Goal: Find specific fact: Find contact information

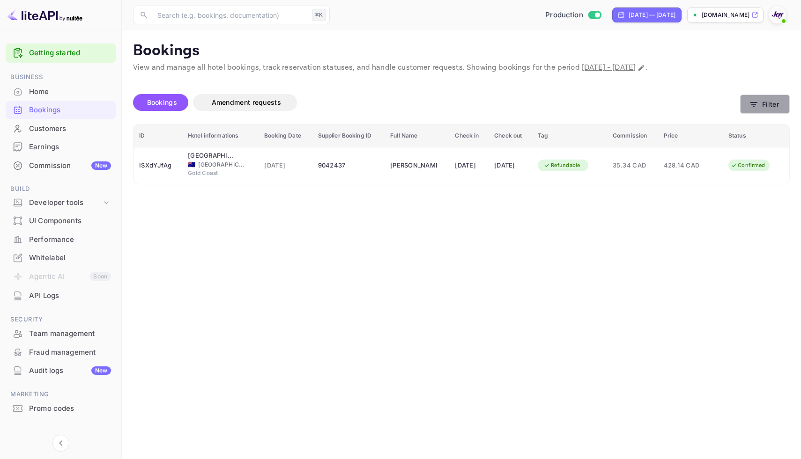
click at [768, 107] on button "Filter" at bounding box center [765, 104] width 50 height 19
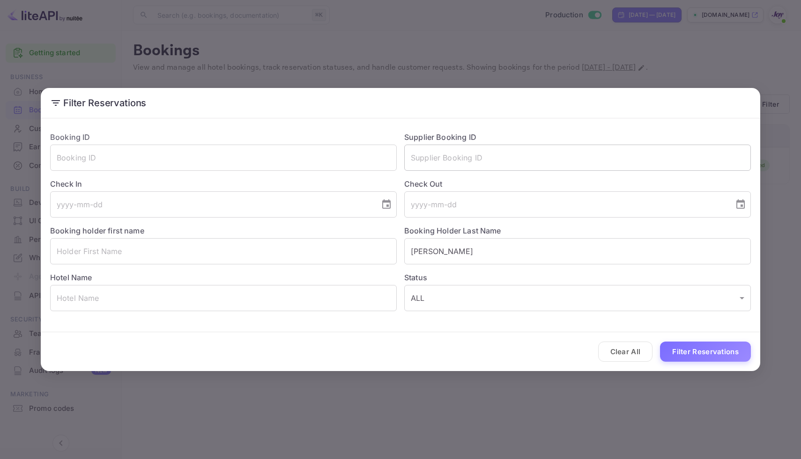
click at [484, 162] on input "text" at bounding box center [577, 158] width 346 height 26
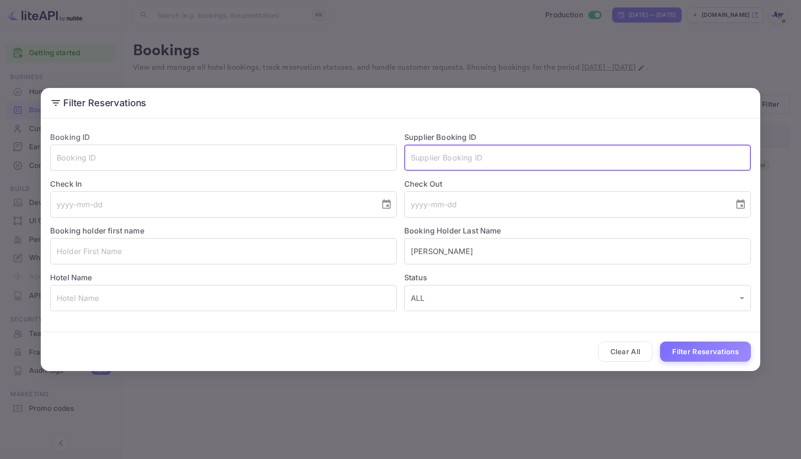
paste input "7838266"
type input "7838266"
click at [684, 359] on button "Filter Reservations" at bounding box center [705, 352] width 91 height 20
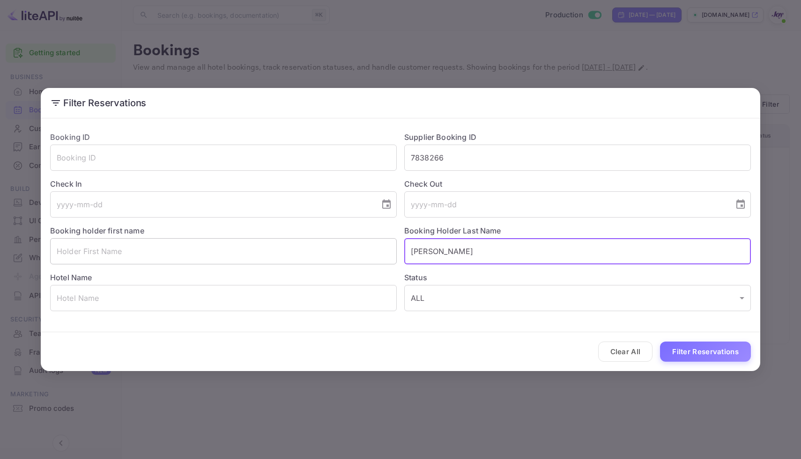
drag, startPoint x: 451, startPoint y: 259, endPoint x: 382, endPoint y: 252, distance: 69.2
click at [379, 253] on div "Booking ID ​ Supplier Booking ID 7838266 ​ Check In ​ Check Out ​ Booking holde…" at bounding box center [397, 217] width 708 height 187
click at [705, 353] on button "Filter Reservations" at bounding box center [705, 352] width 91 height 20
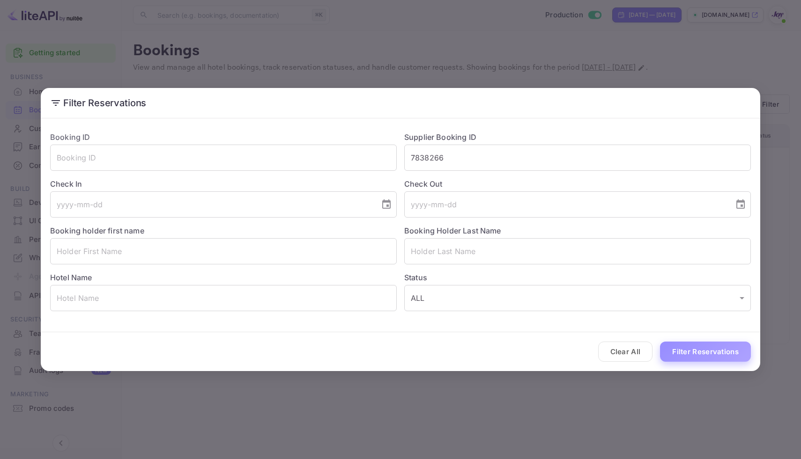
click at [701, 350] on button "Filter Reservations" at bounding box center [705, 352] width 91 height 20
click at [613, 44] on div "Filter Reservations Booking ID ​ Supplier Booking ID 7838266 ​ Check In ​ Check…" at bounding box center [400, 229] width 801 height 459
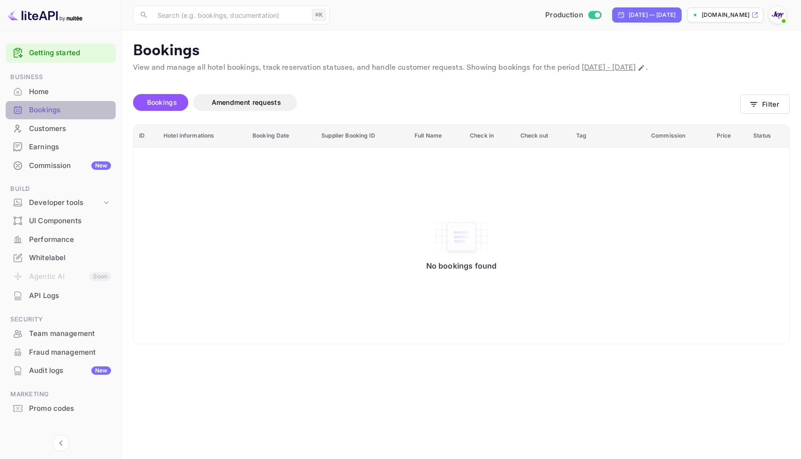
click at [77, 106] on div "Bookings" at bounding box center [70, 110] width 82 height 11
click at [50, 97] on div "Home" at bounding box center [61, 92] width 110 height 18
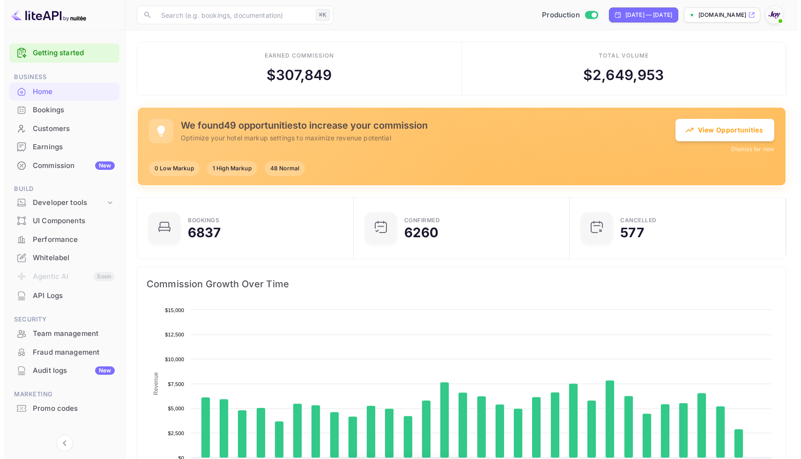
scroll to position [145, 204]
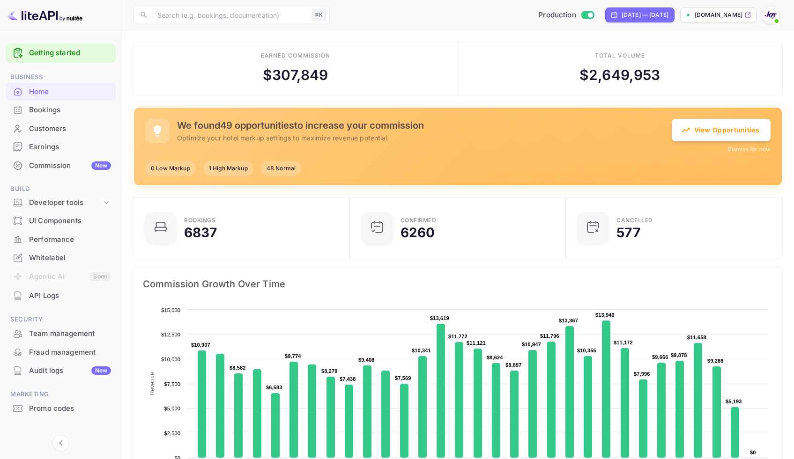
click at [53, 114] on div "Bookings" at bounding box center [70, 110] width 82 height 11
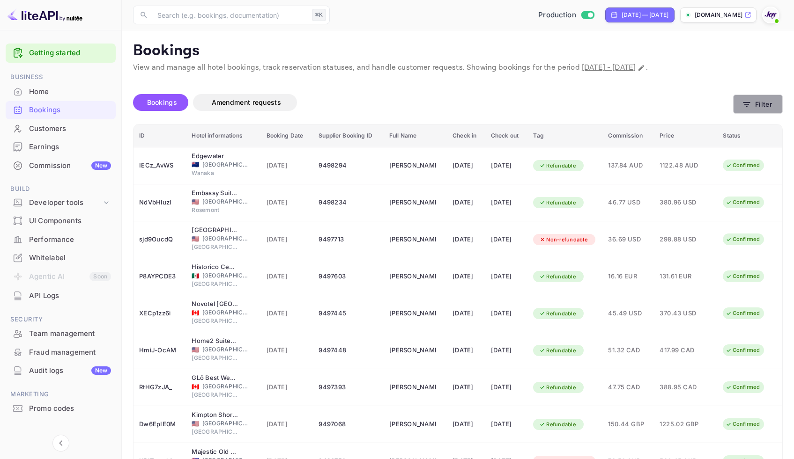
click at [759, 97] on button "Filter" at bounding box center [758, 104] width 50 height 19
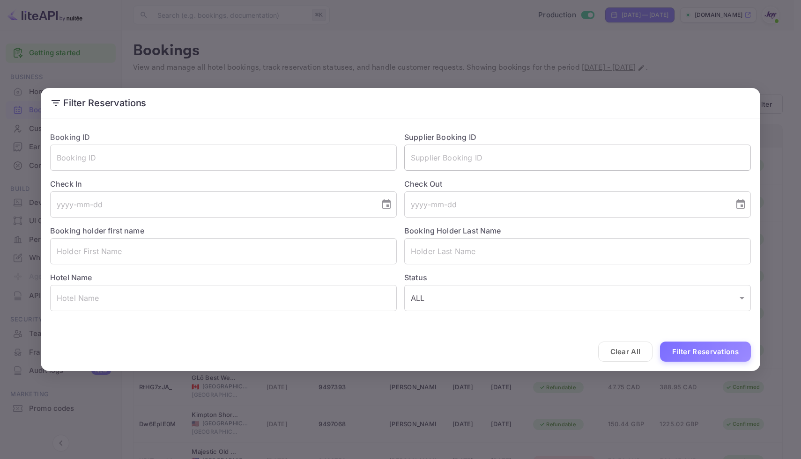
click at [502, 165] on input "text" at bounding box center [577, 158] width 346 height 26
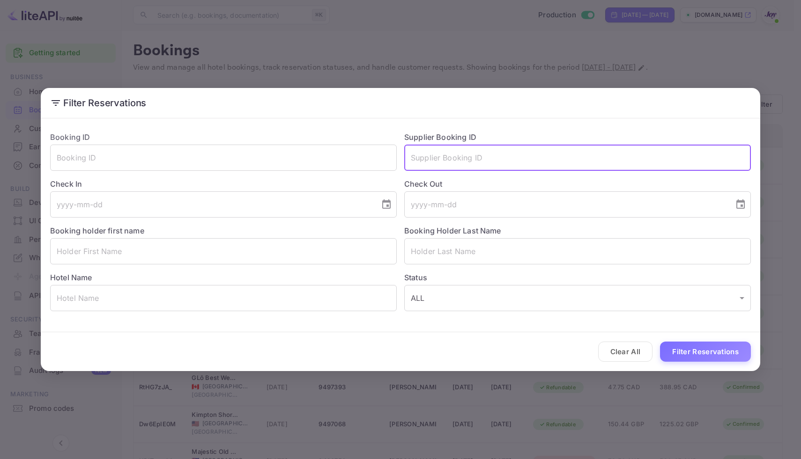
paste input "7838266"
type input "7838266"
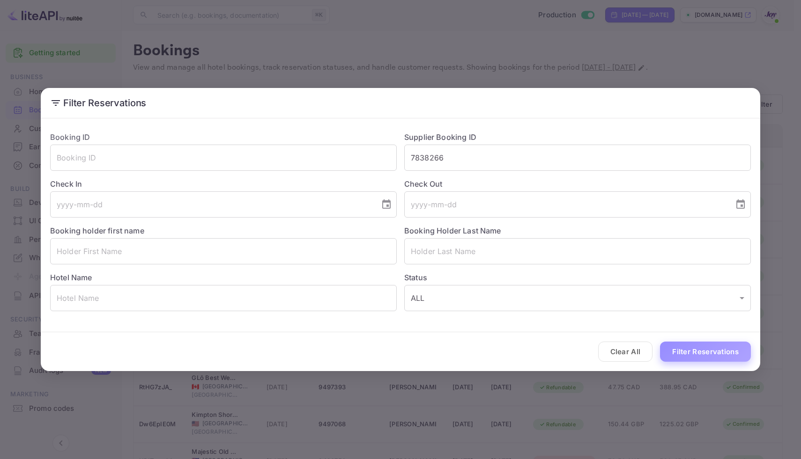
click at [693, 346] on button "Filter Reservations" at bounding box center [705, 352] width 91 height 20
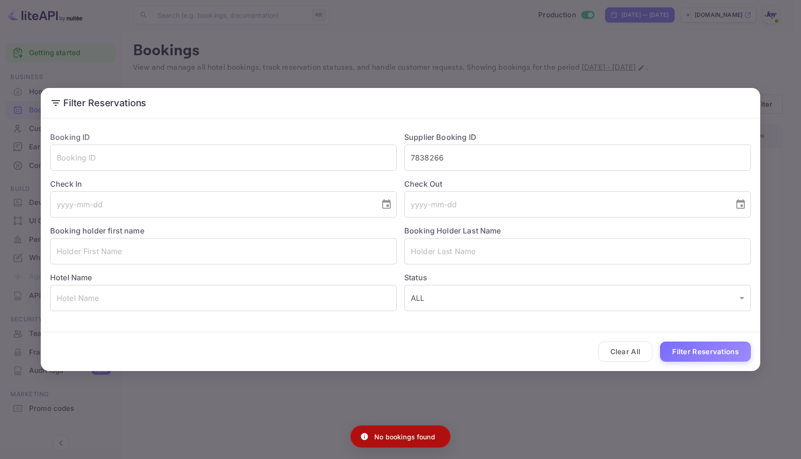
click at [557, 58] on div "Filter Reservations Booking ID ​ Supplier Booking ID 7838266 ​ Check In ​ Check…" at bounding box center [400, 229] width 801 height 459
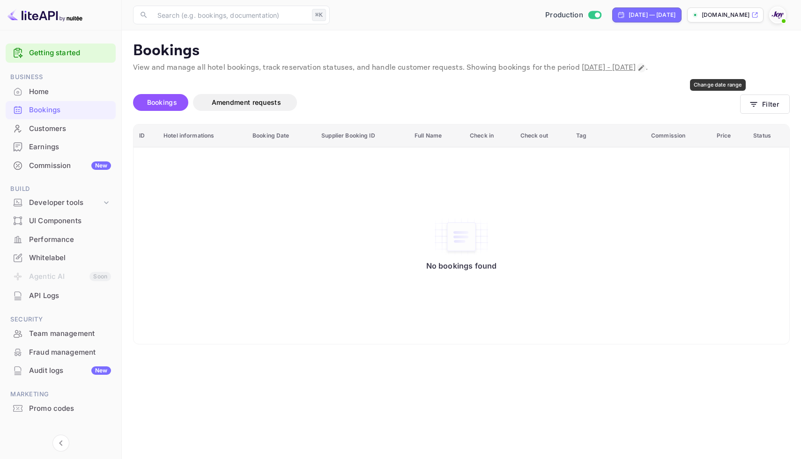
click at [644, 69] on icon "Change date range" at bounding box center [641, 68] width 6 height 6
select select "7"
select select "2025"
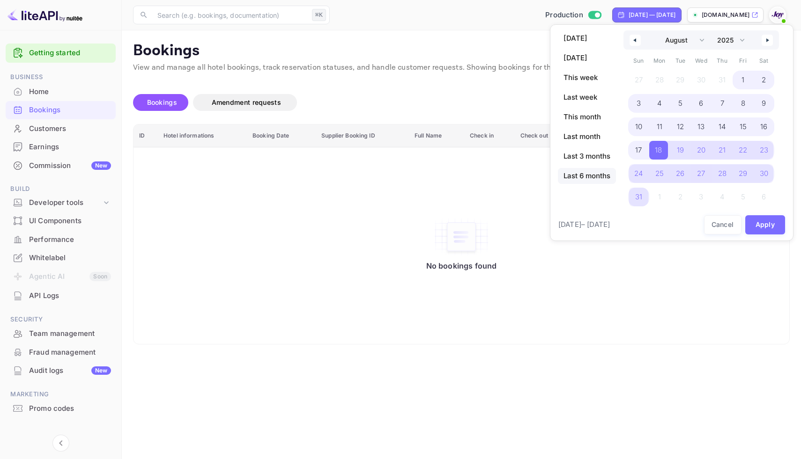
click at [592, 176] on span "Last 6 months" at bounding box center [587, 176] width 58 height 16
select select "2"
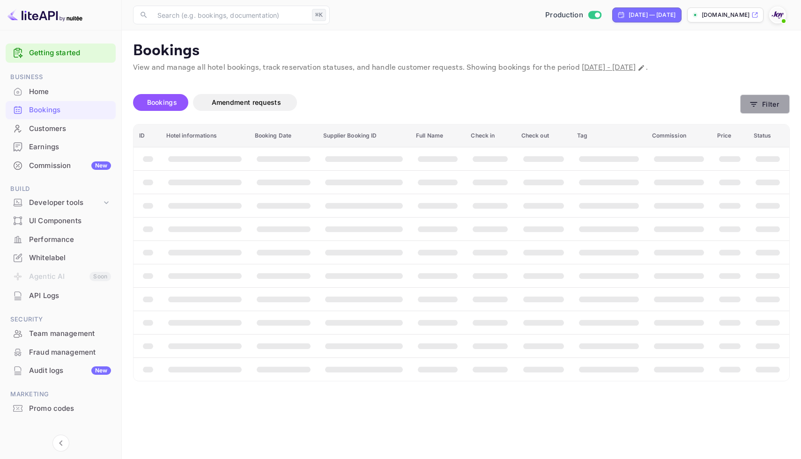
click at [752, 101] on icon "button" at bounding box center [753, 104] width 9 height 9
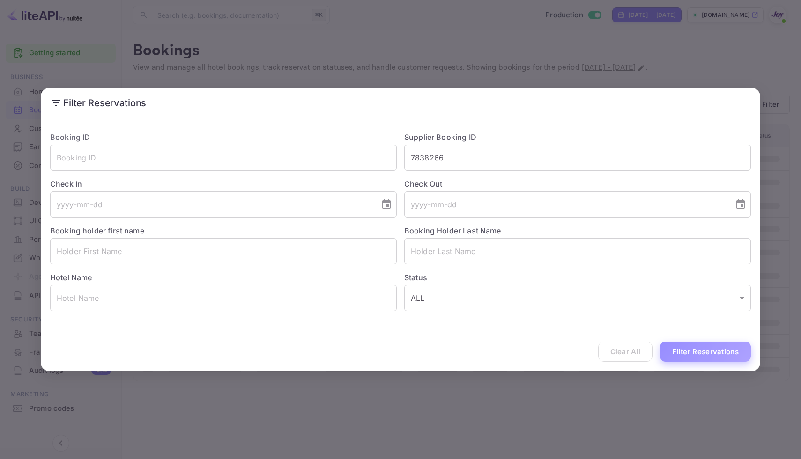
click at [700, 346] on button "Filter Reservations" at bounding box center [705, 352] width 91 height 20
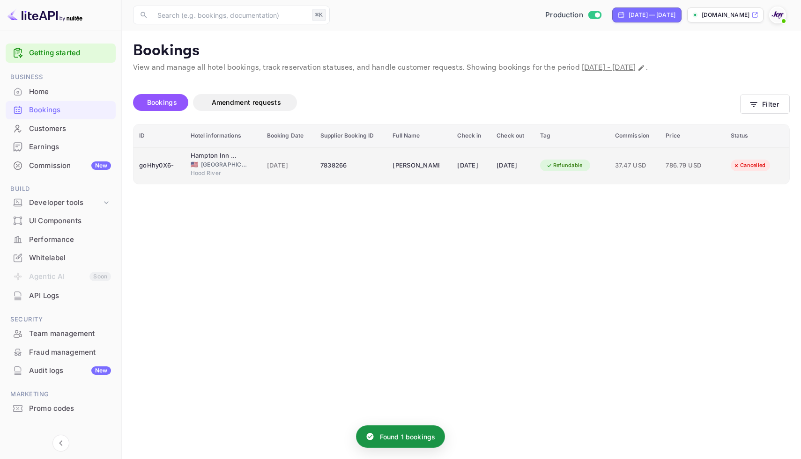
click at [344, 170] on div "7838266" at bounding box center [350, 165] width 61 height 15
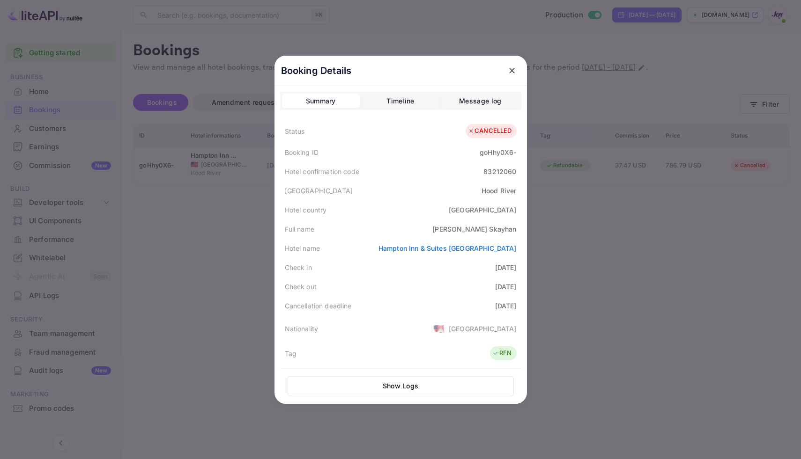
click at [629, 248] on div at bounding box center [400, 229] width 801 height 459
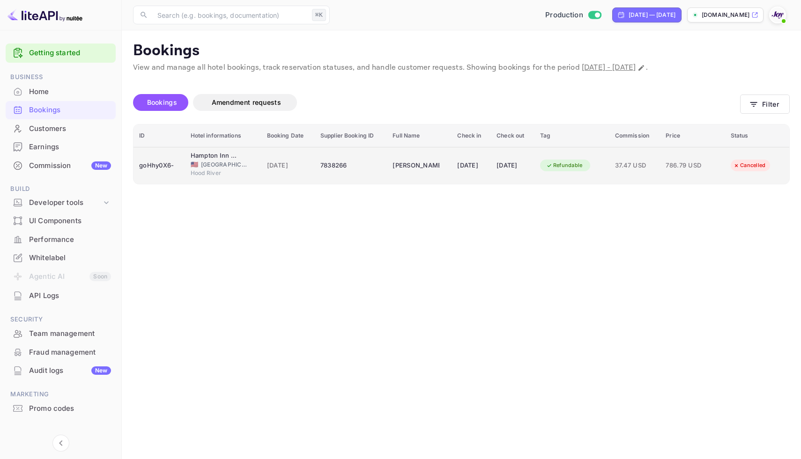
click at [434, 160] on td "Katherine Skayhan" at bounding box center [419, 165] width 65 height 37
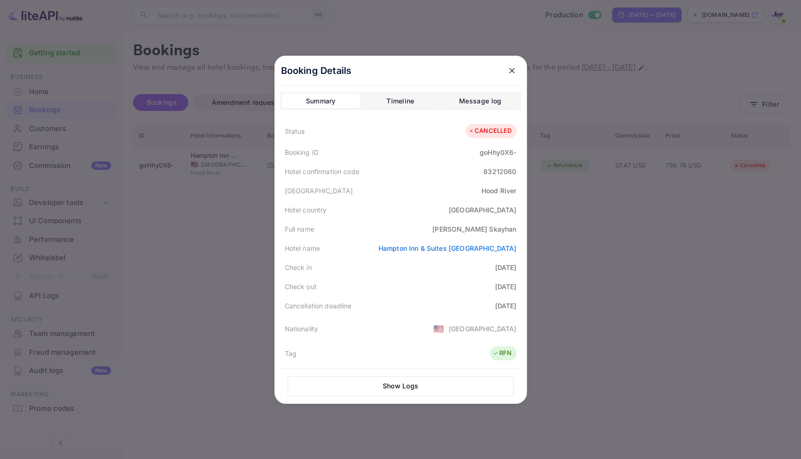
click at [429, 384] on button "Show Logs" at bounding box center [400, 386] width 226 height 20
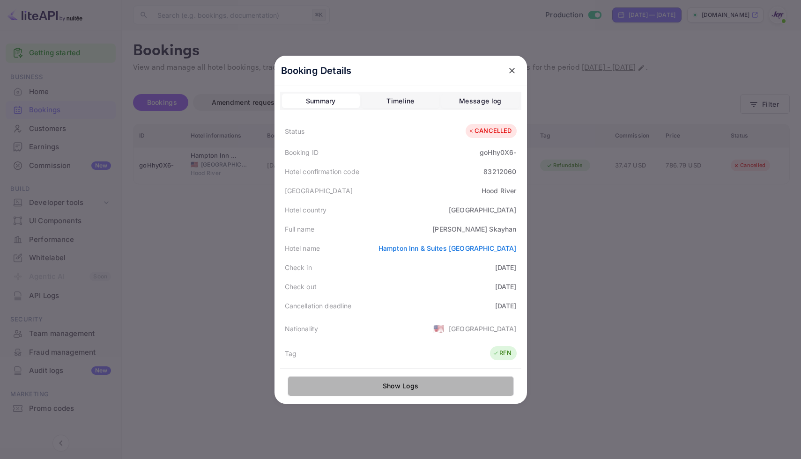
click at [453, 386] on button "Show Logs" at bounding box center [400, 386] width 226 height 20
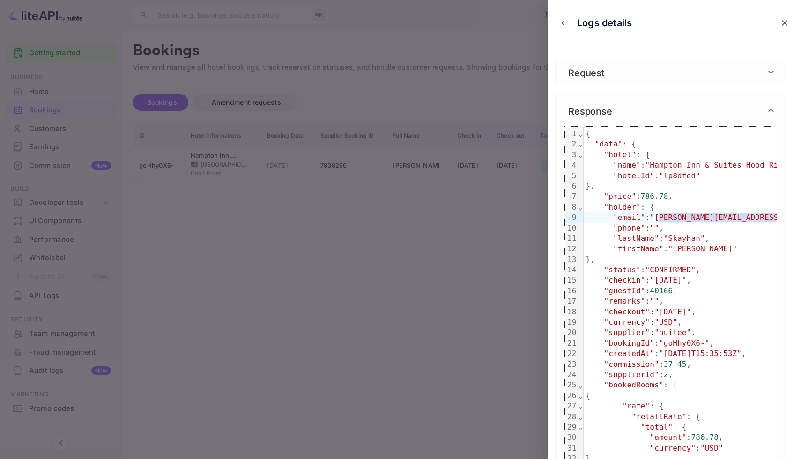
scroll to position [0, 17]
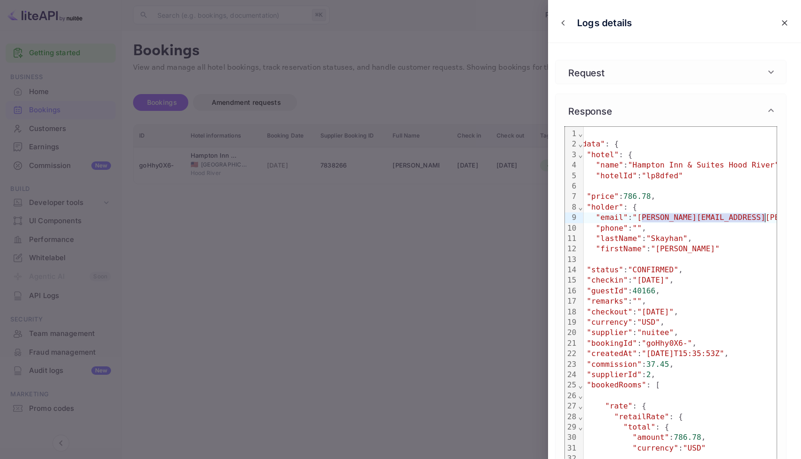
drag, startPoint x: 657, startPoint y: 219, endPoint x: 764, endPoint y: 221, distance: 106.3
click at [764, 221] on span ""katherine.skayhan@gmail.com"" at bounding box center [760, 217] width 257 height 9
copy span "katherine.skayhan@gmail.com"
click at [455, 36] on div at bounding box center [400, 229] width 801 height 459
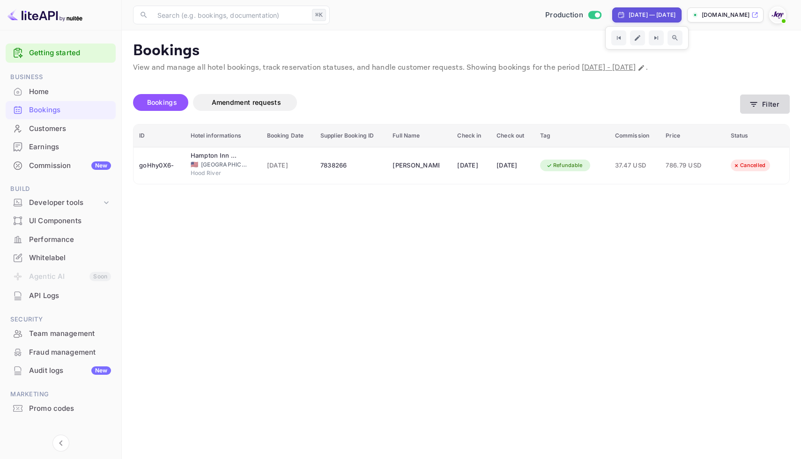
click at [754, 103] on icon "button" at bounding box center [753, 104] width 9 height 9
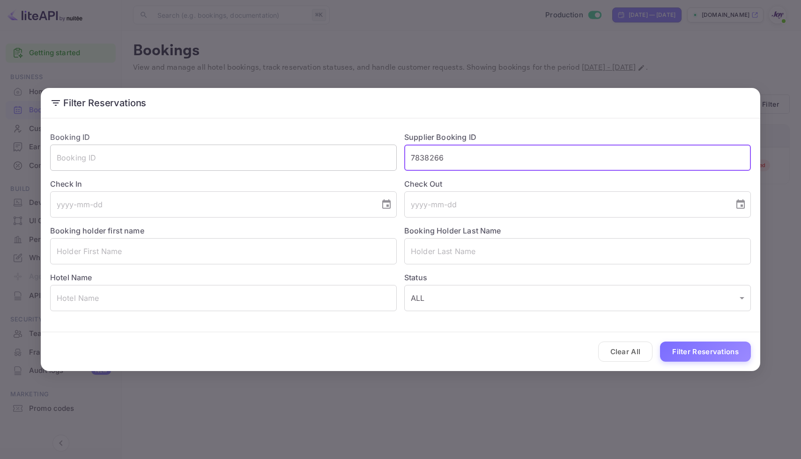
drag, startPoint x: 464, startPoint y: 156, endPoint x: 396, endPoint y: 157, distance: 68.8
click at [396, 157] on div "Booking ID ​ Supplier Booking ID 7838266 ​ Check In ​ Check Out ​ Booking holde…" at bounding box center [397, 217] width 708 height 187
paste input "9246361"
type input "9246361"
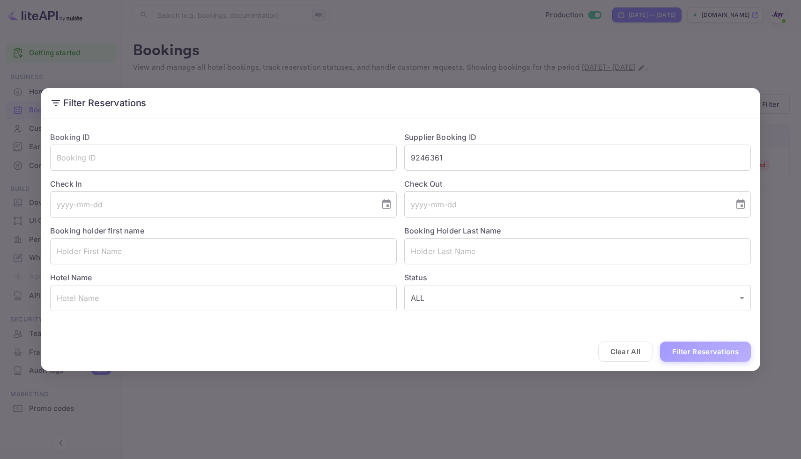
drag, startPoint x: 733, startPoint y: 351, endPoint x: 751, endPoint y: 338, distance: 21.4
click at [733, 351] on button "Filter Reservations" at bounding box center [705, 352] width 91 height 20
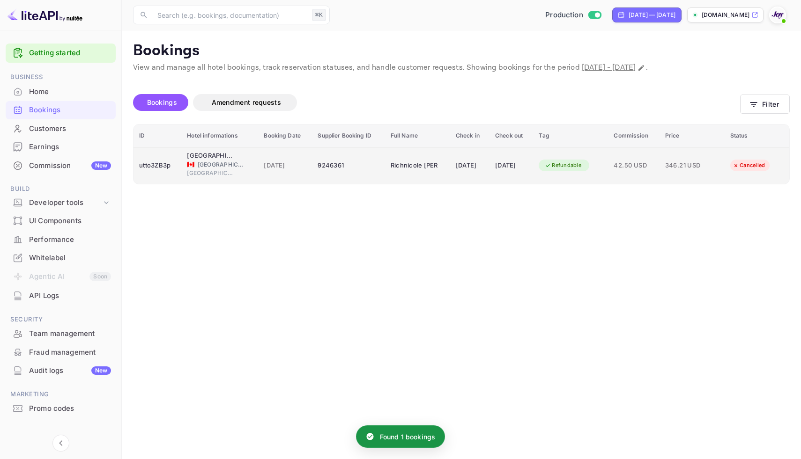
click at [420, 175] on td "Richnicole Ignacio" at bounding box center [417, 165] width 65 height 37
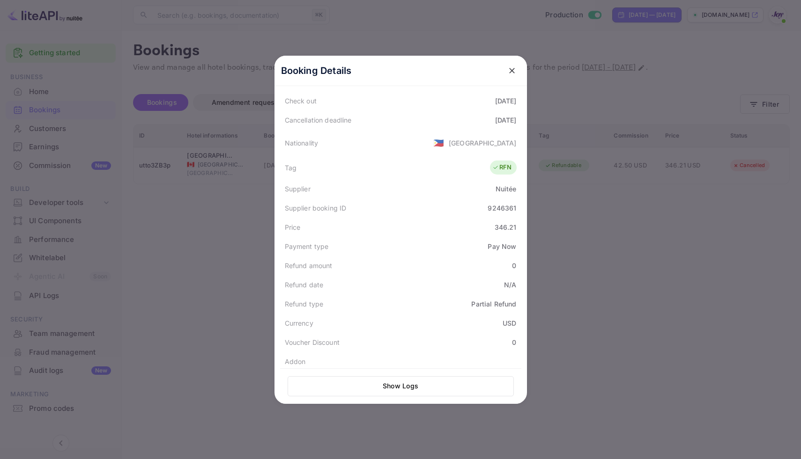
scroll to position [0, 0]
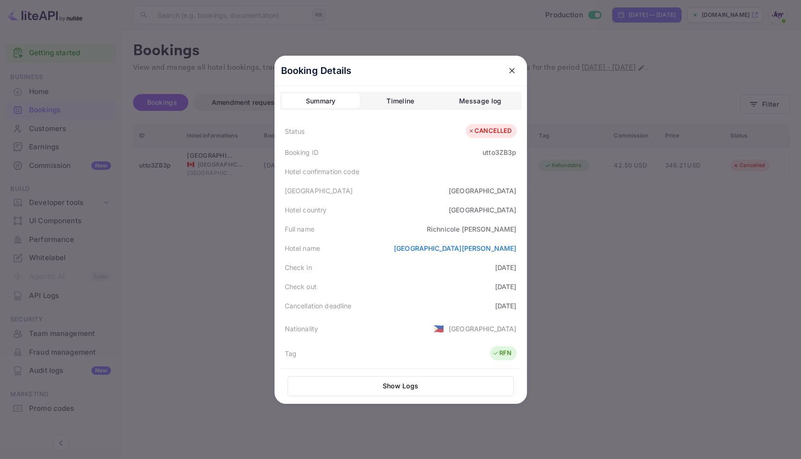
click at [728, 244] on div at bounding box center [400, 229] width 801 height 459
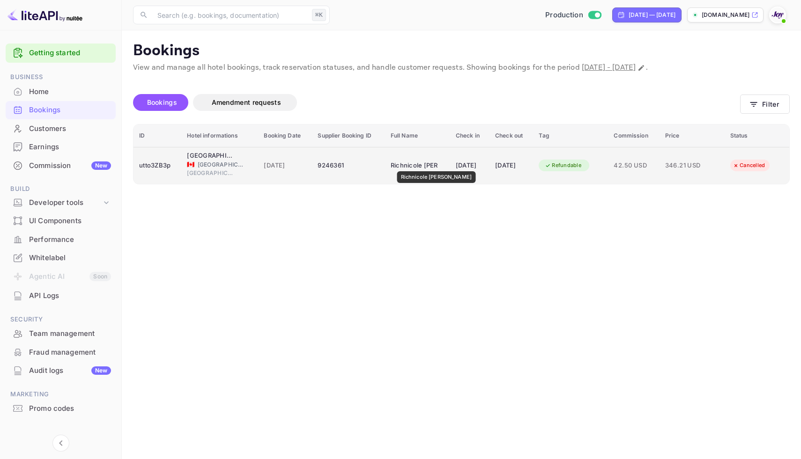
click at [424, 165] on div "Richnicole Ignacio" at bounding box center [413, 165] width 47 height 15
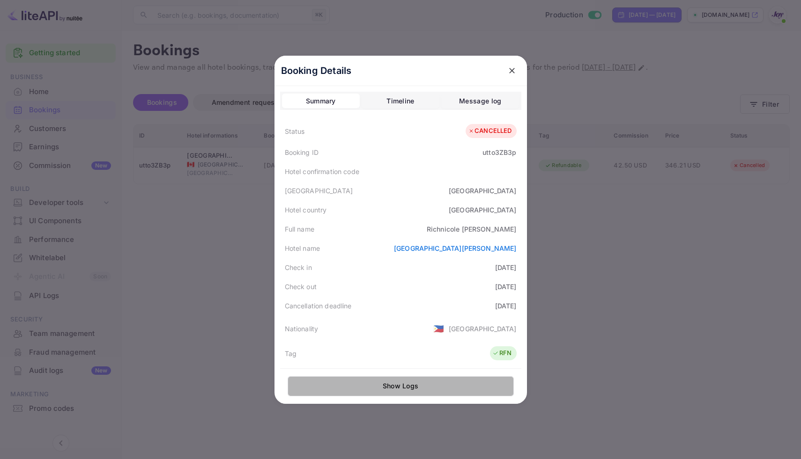
click at [397, 386] on button "Show Logs" at bounding box center [400, 386] width 226 height 20
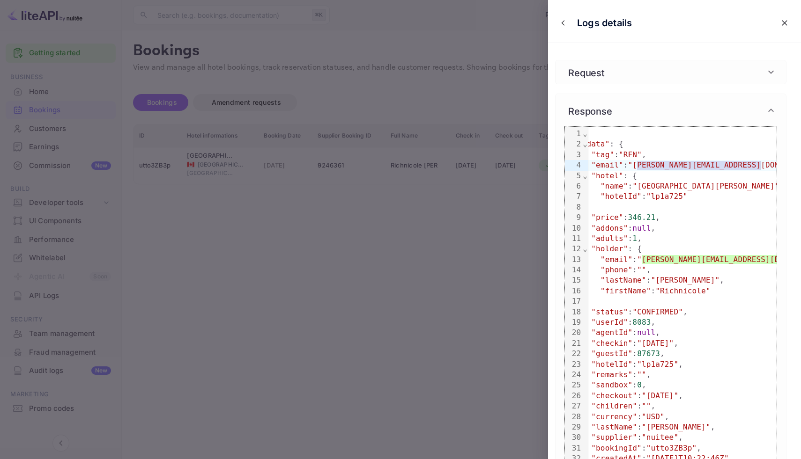
scroll to position [0, 17]
drag, startPoint x: 655, startPoint y: 166, endPoint x: 764, endPoint y: 169, distance: 108.7
click at [764, 169] on span ""ignacio.richnicole@yahoo.com"" at bounding box center [726, 165] width 197 height 9
copy span "ignacio.richnicole@yahoo.com"
